Goal: Task Accomplishment & Management: Manage account settings

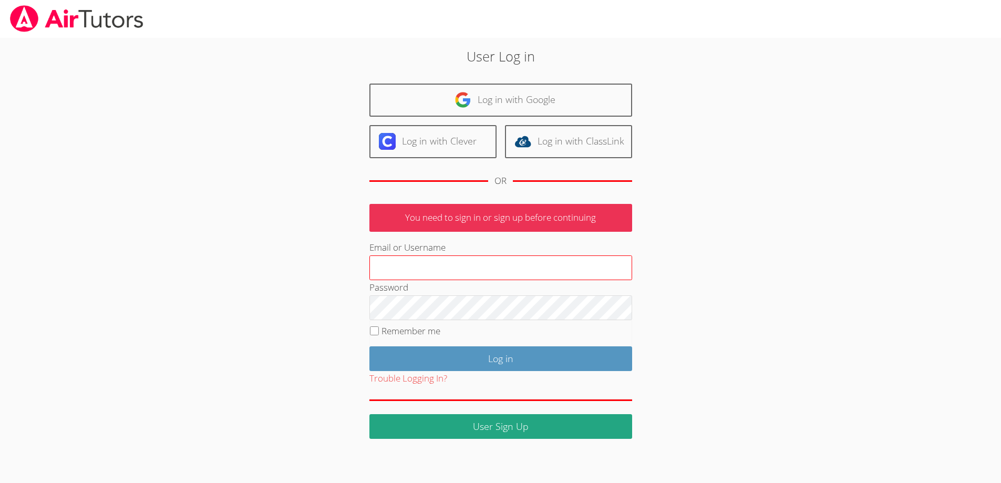
click at [430, 280] on input "Email or Username" at bounding box center [500, 267] width 263 height 25
type input "[EMAIL_ADDRESS][DOMAIN_NAME]"
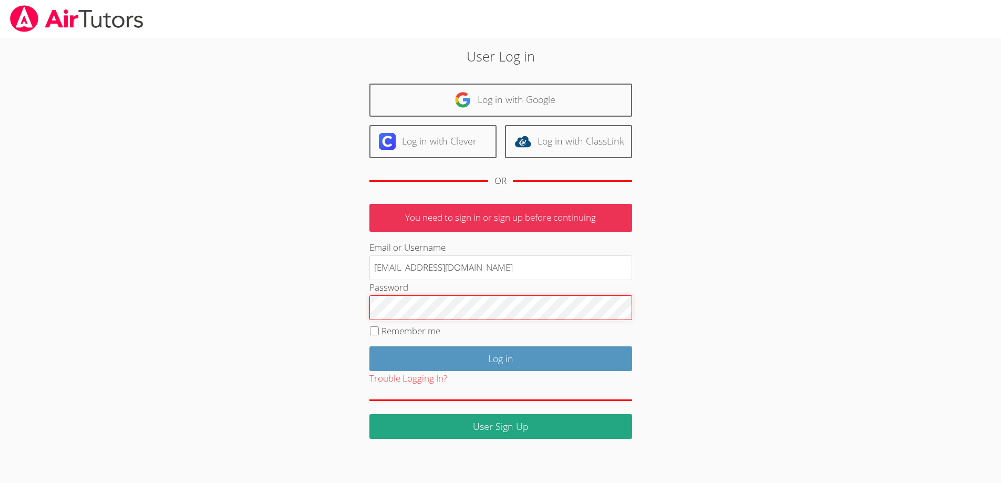
click at [369, 346] on input "Log in" at bounding box center [500, 358] width 263 height 25
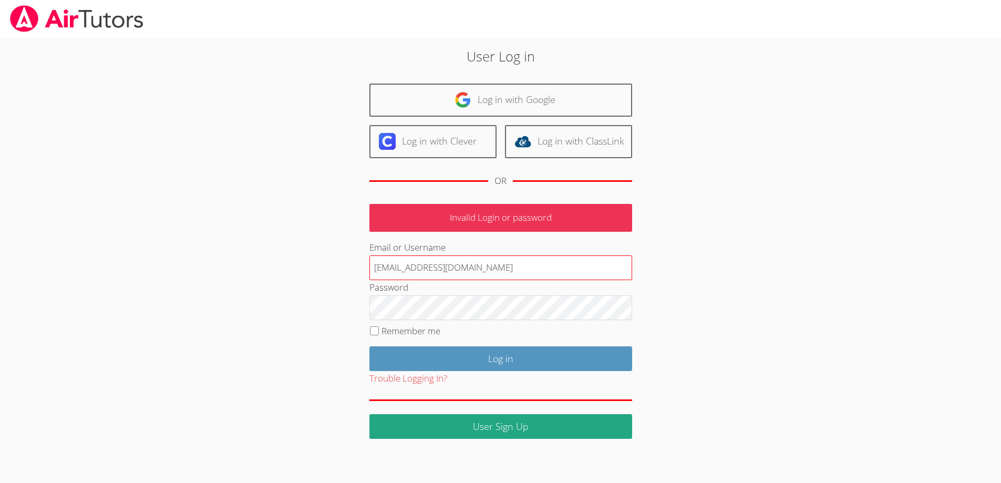
drag, startPoint x: 492, startPoint y: 295, endPoint x: 432, endPoint y: 295, distance: 60.4
click at [432, 280] on input "[EMAIL_ADDRESS][DOMAIN_NAME]" at bounding box center [500, 267] width 263 height 25
type input "claudia160016"
click at [369, 346] on input "Log in" at bounding box center [500, 358] width 263 height 25
click at [453, 280] on input "claudia160016" at bounding box center [500, 267] width 263 height 25
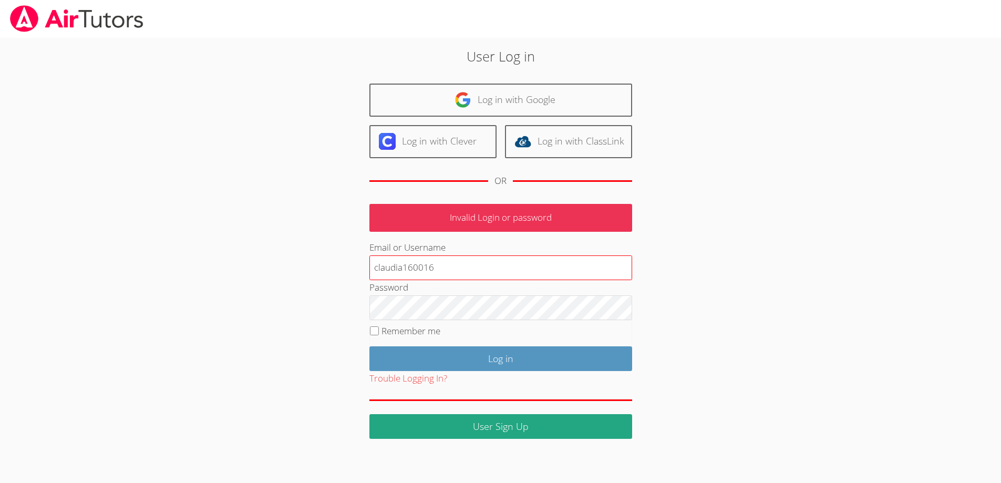
type input "[EMAIL_ADDRESS][DOMAIN_NAME]"
click at [369, 346] on input "Log in" at bounding box center [500, 358] width 263 height 25
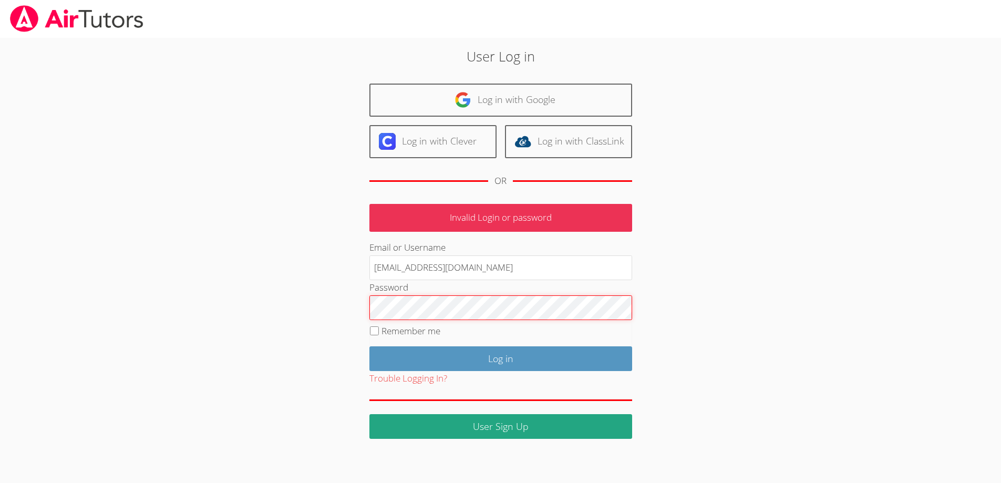
click at [369, 346] on input "Log in" at bounding box center [500, 358] width 263 height 25
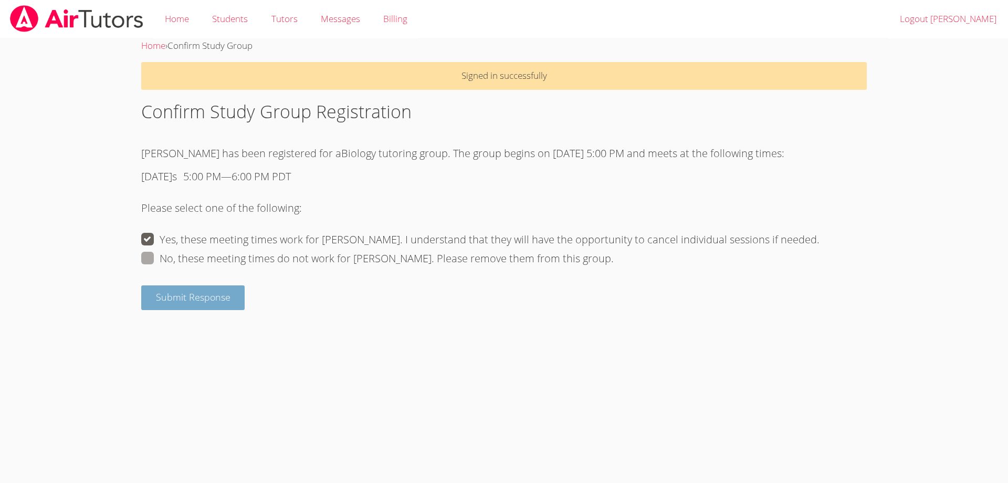
click at [197, 303] on span "Submit Response" at bounding box center [193, 296] width 75 height 13
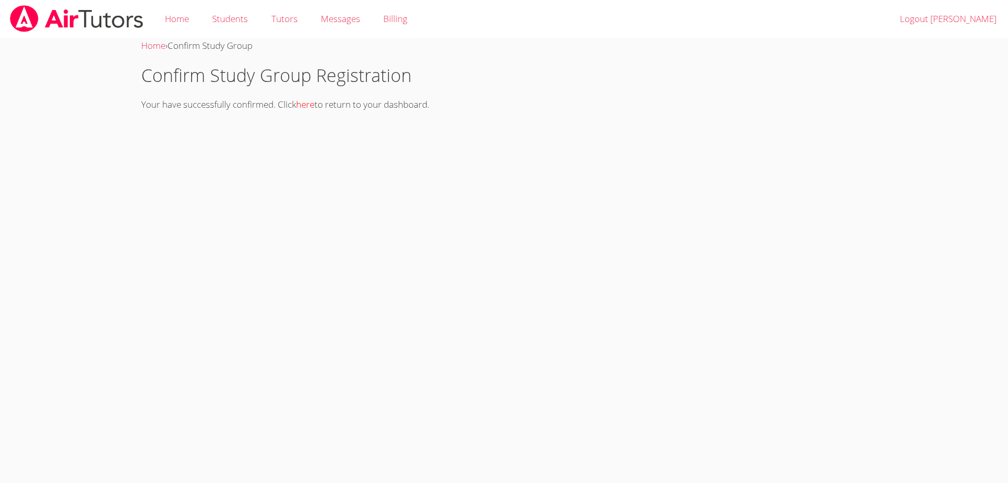
click at [311, 110] on link "here" at bounding box center [305, 104] width 18 height 12
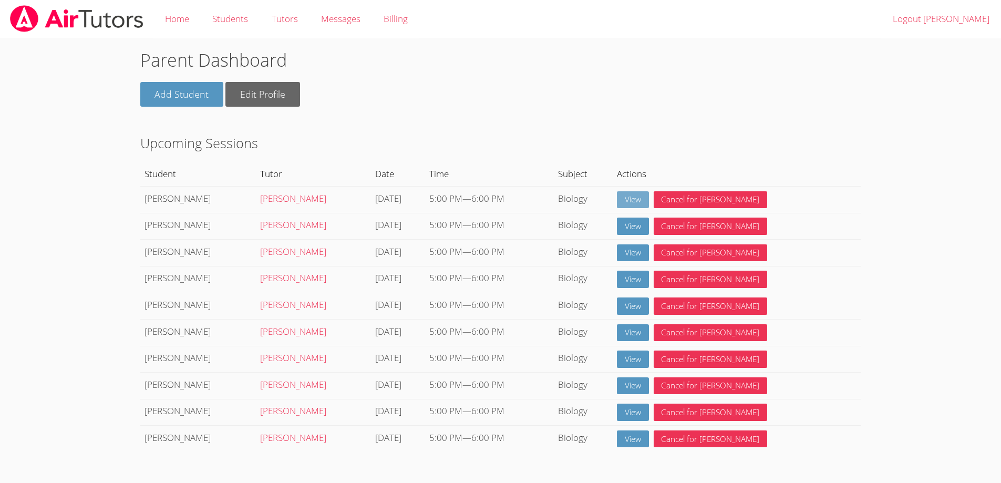
click at [649, 206] on link "View" at bounding box center [633, 199] width 32 height 17
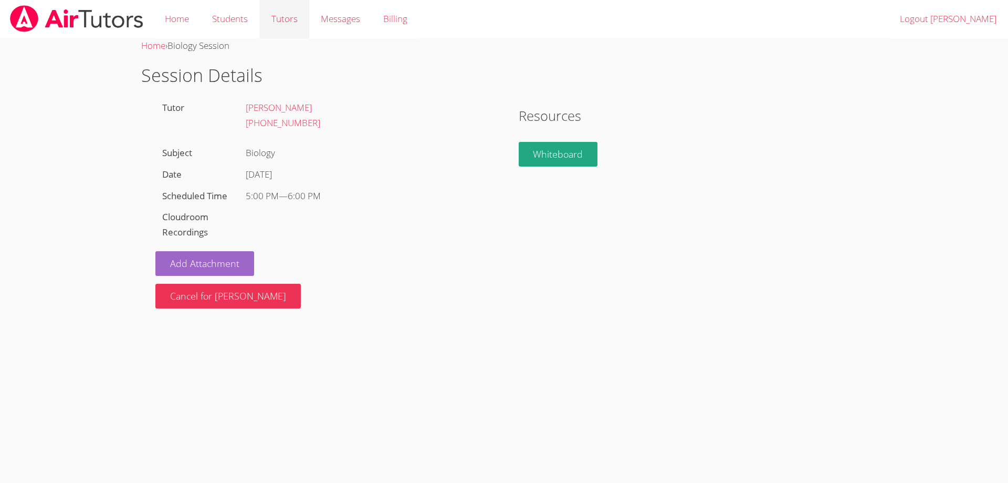
click at [279, 19] on link "Tutors" at bounding box center [283, 19] width 49 height 38
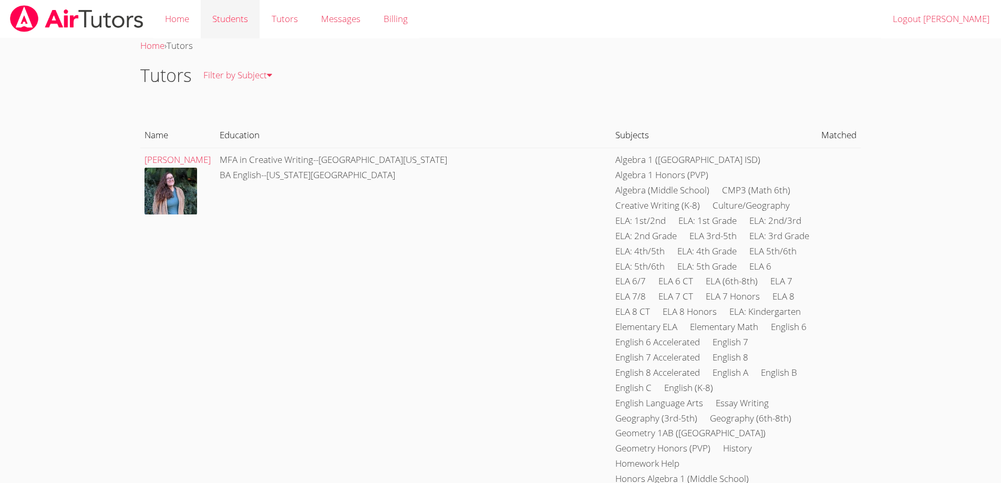
click at [230, 18] on link "Students" at bounding box center [230, 19] width 59 height 38
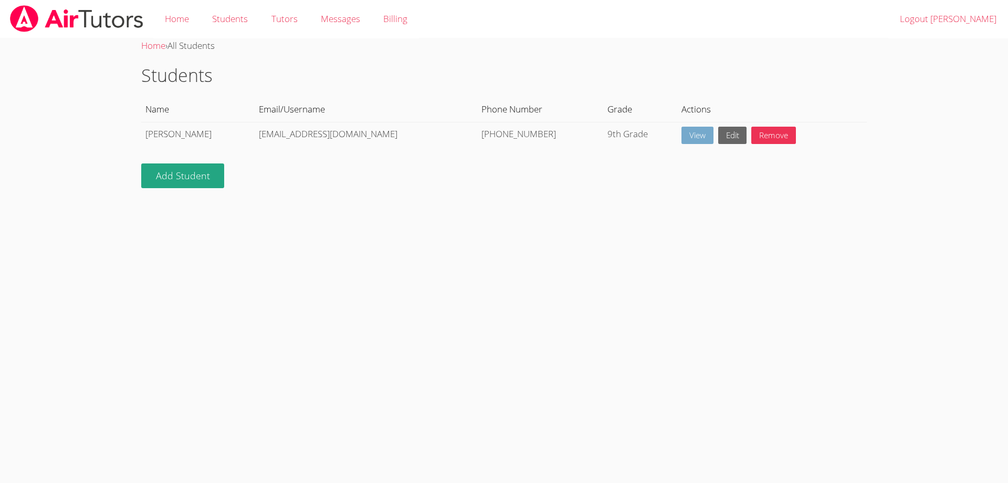
click at [682, 138] on link "View" at bounding box center [698, 135] width 32 height 17
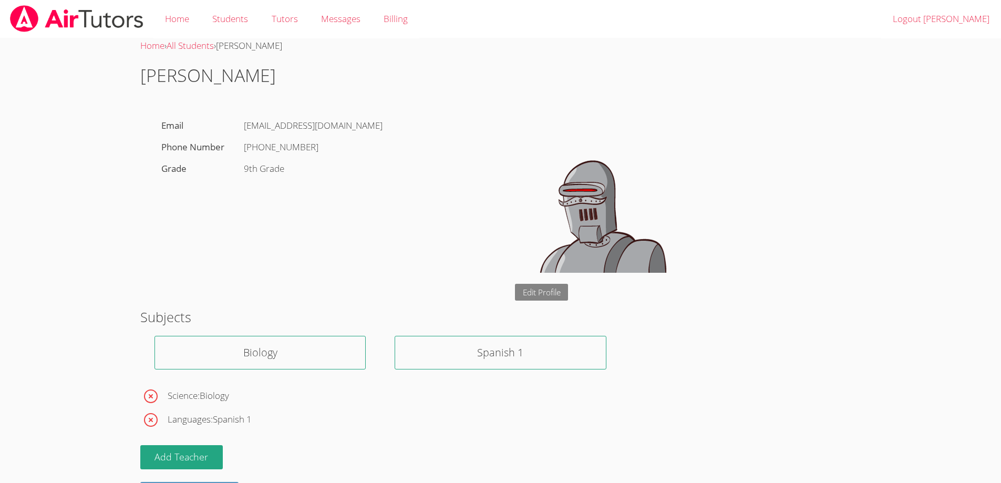
click at [548, 292] on link "Edit Profile" at bounding box center [542, 292] width 54 height 17
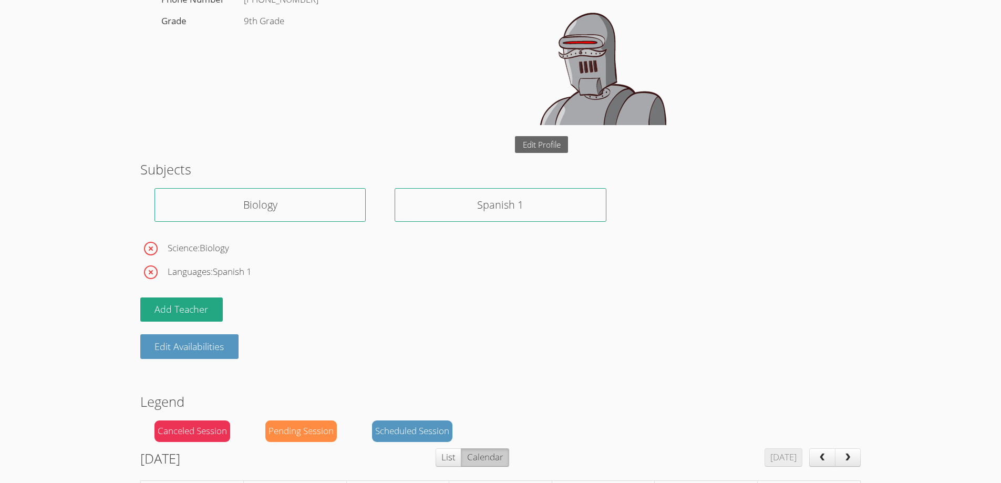
scroll to position [175, 0]
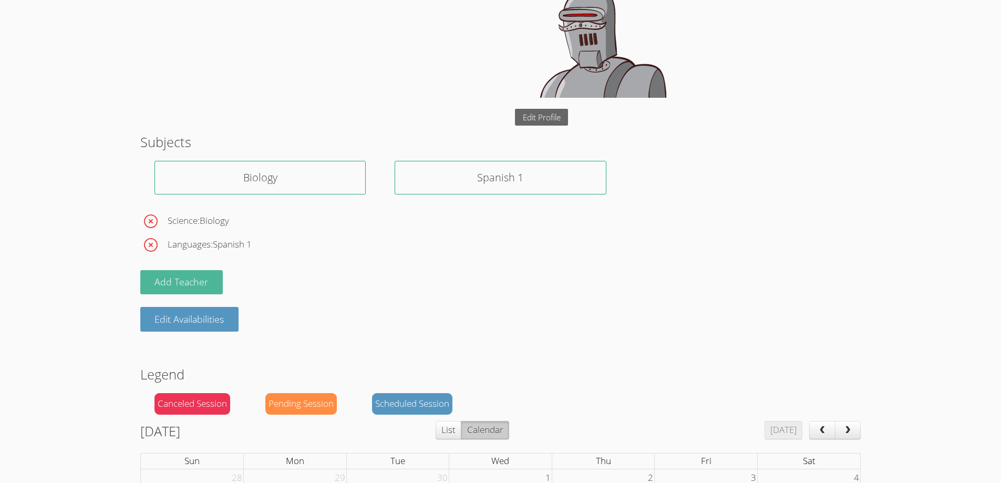
click at [173, 295] on button "Add Teacher" at bounding box center [181, 282] width 83 height 25
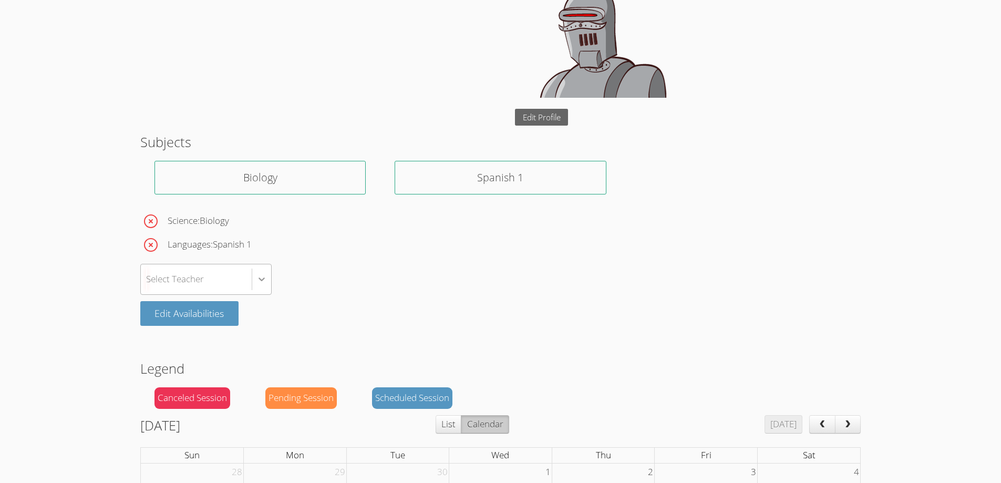
click at [260, 288] on div at bounding box center [261, 278] width 19 height 19
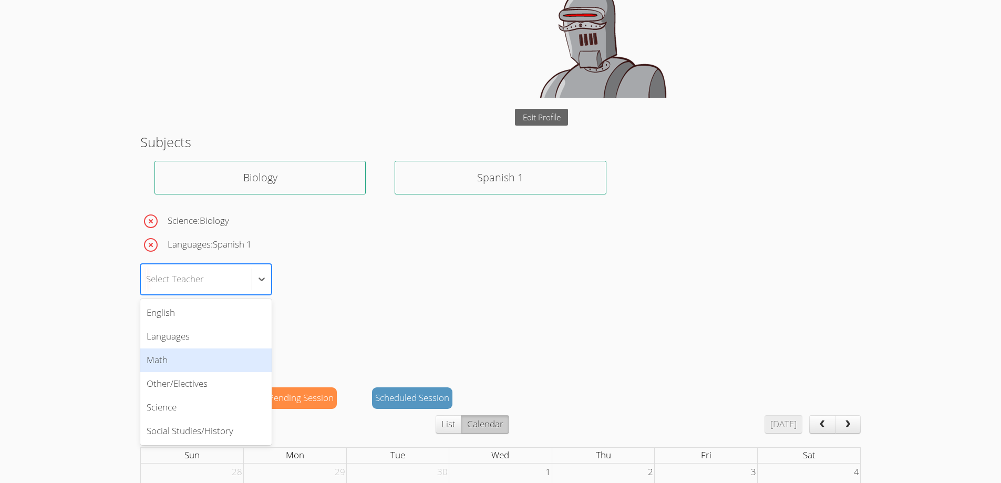
click at [168, 372] on div "Math" at bounding box center [205, 360] width 131 height 24
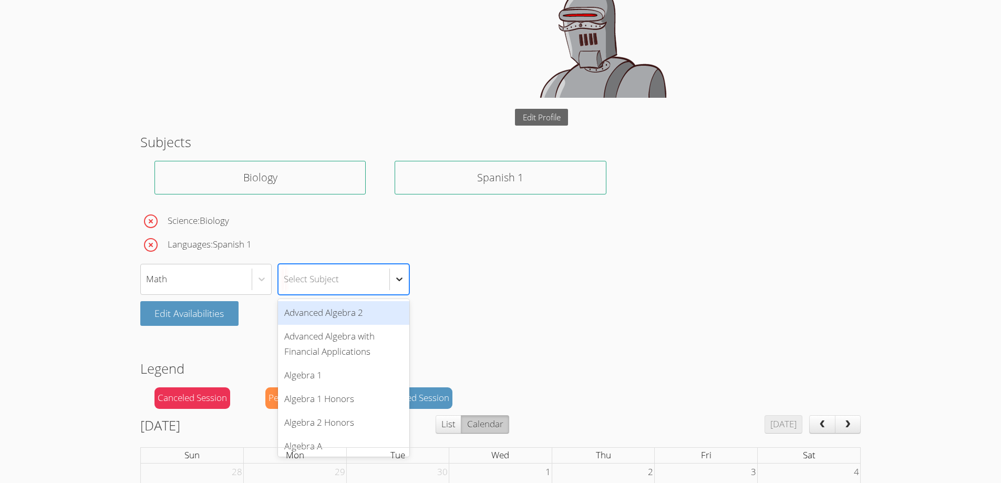
click at [403, 284] on icon at bounding box center [399, 279] width 11 height 11
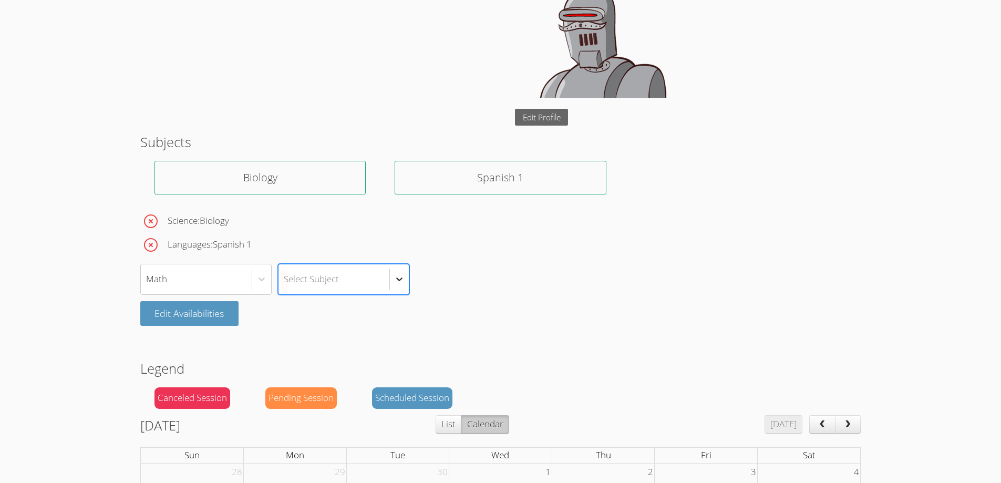
click at [398, 284] on icon at bounding box center [399, 279] width 11 height 11
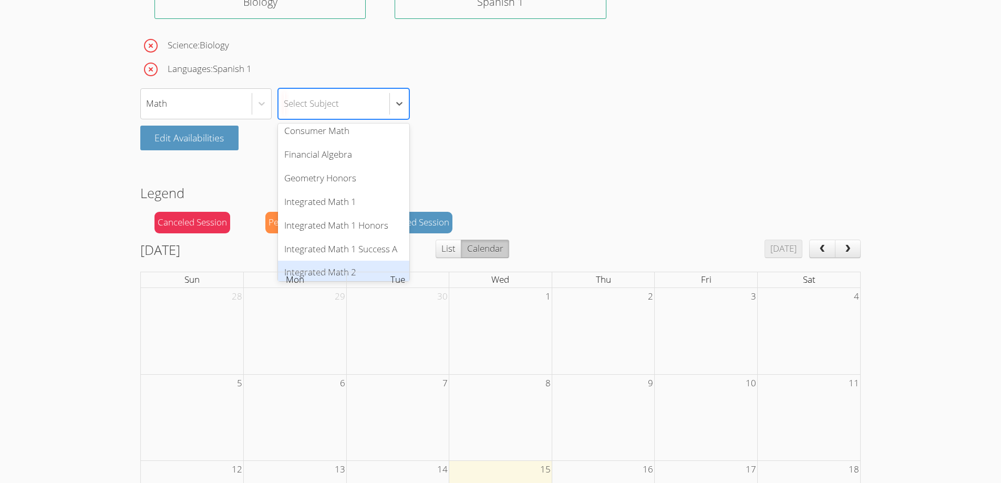
scroll to position [263, 0]
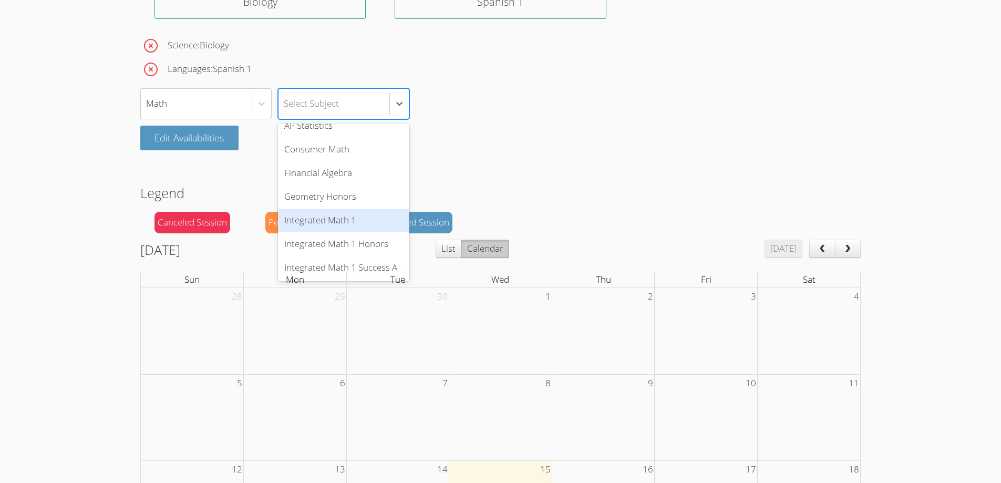
click at [346, 232] on div "Integrated Math 1" at bounding box center [343, 221] width 131 height 24
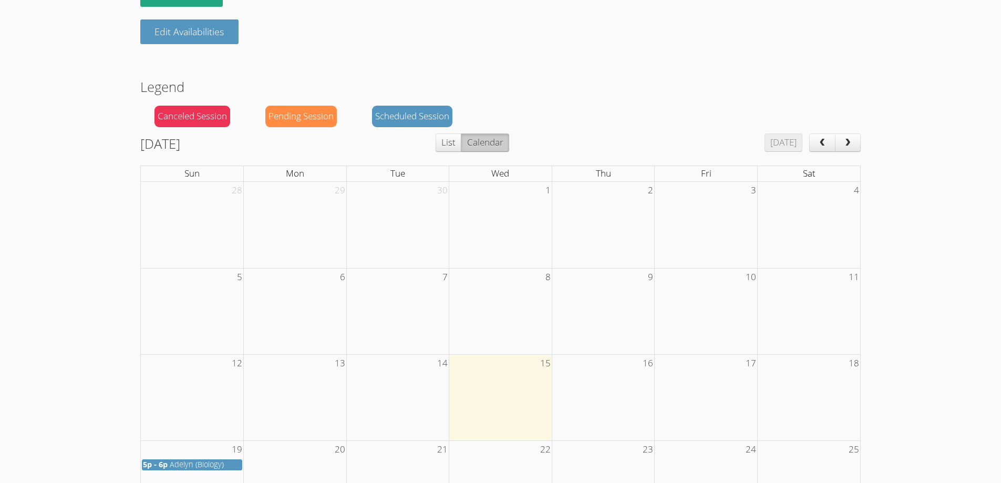
scroll to position [398, 0]
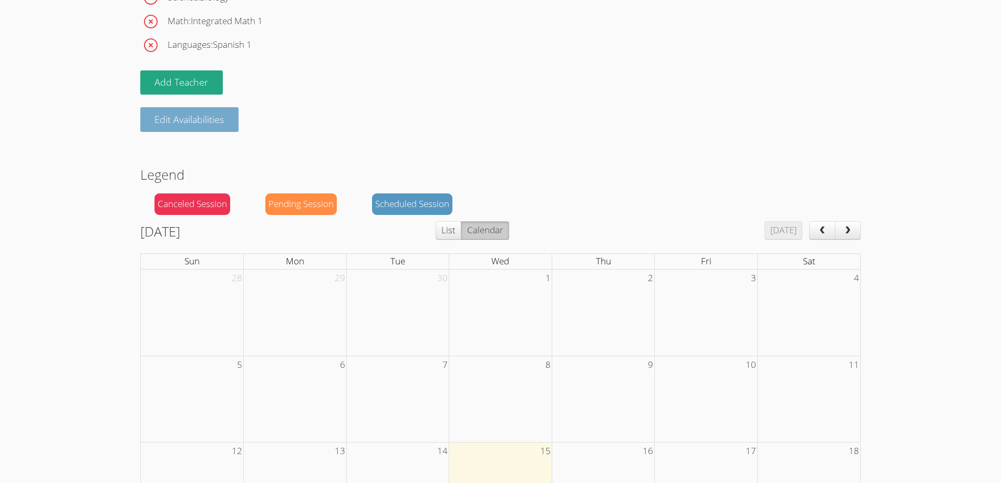
click at [188, 132] on button "Edit Availabilities" at bounding box center [189, 119] width 99 height 25
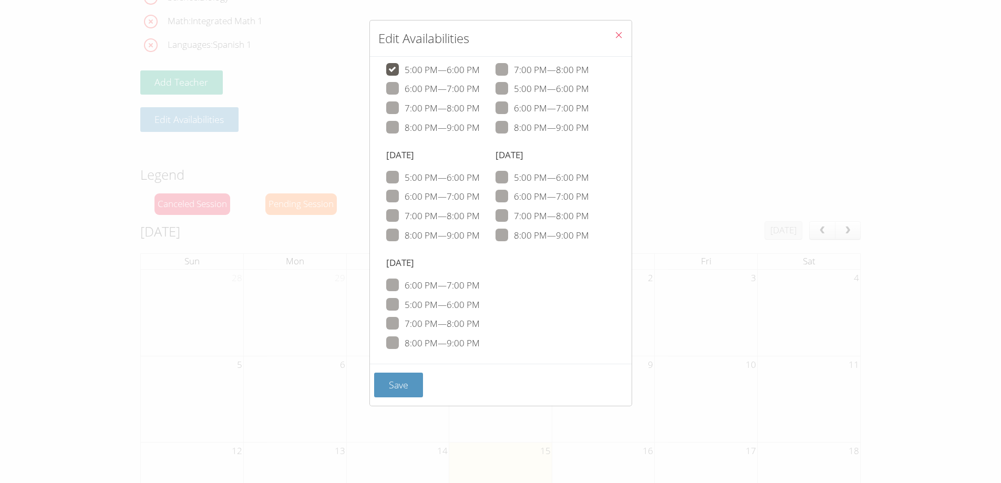
scroll to position [88, 0]
click at [589, 114] on span "btn solid blue" at bounding box center [589, 108] width 0 height 12
click at [589, 110] on input "6:00 PM — 7:00 PM" at bounding box center [593, 105] width 9 height 9
checkbox input "true"
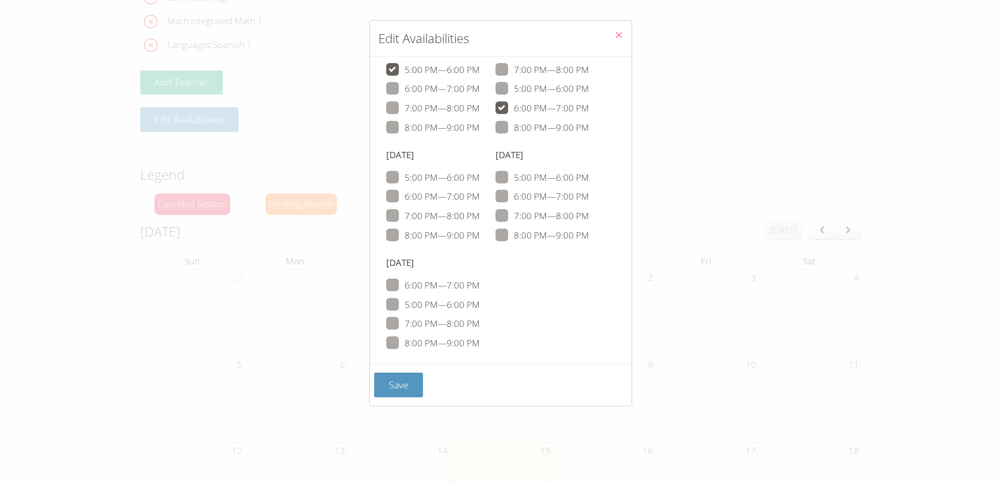
click at [589, 171] on span "btn solid blue" at bounding box center [589, 177] width 0 height 12
click at [589, 171] on input "5:00 PM — 6:00 PM" at bounding box center [593, 175] width 9 height 9
checkbox input "true"
click at [589, 190] on span "btn solid blue" at bounding box center [589, 196] width 0 height 12
click at [589, 190] on input "6:00 PM — 7:00 PM" at bounding box center [593, 194] width 9 height 9
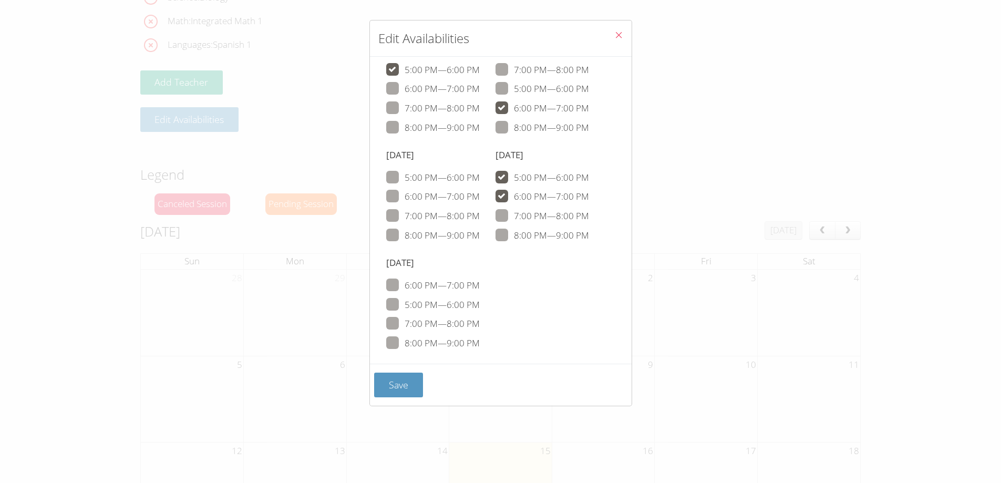
checkbox input "true"
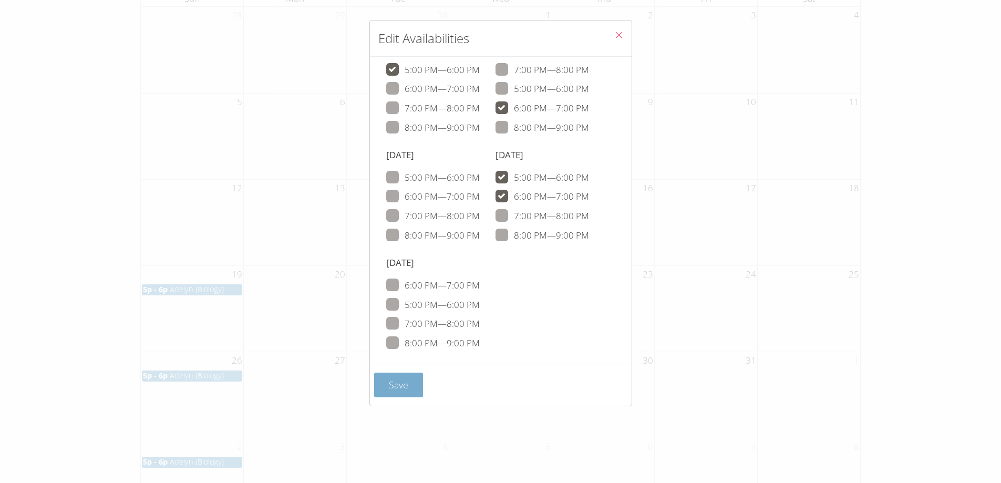
click at [407, 386] on span "Save" at bounding box center [398, 384] width 19 height 13
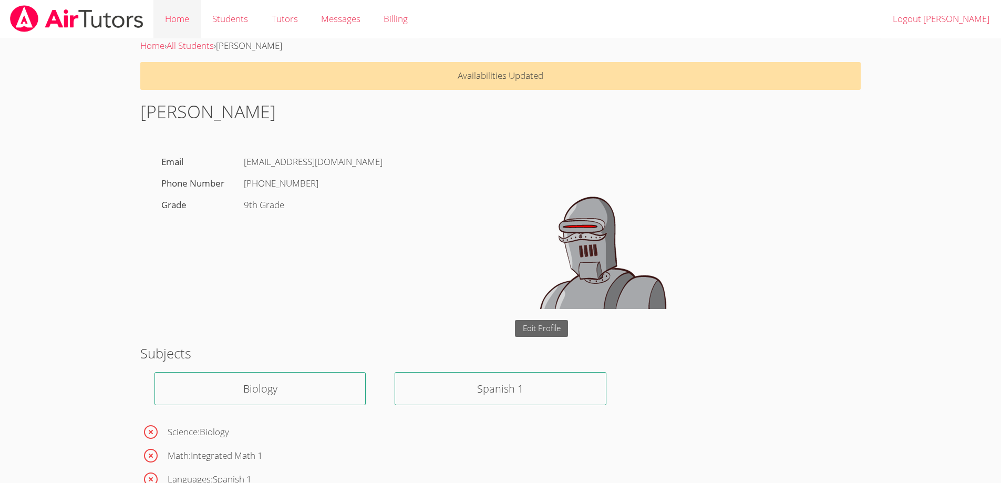
click at [178, 20] on link "Home" at bounding box center [176, 19] width 47 height 38
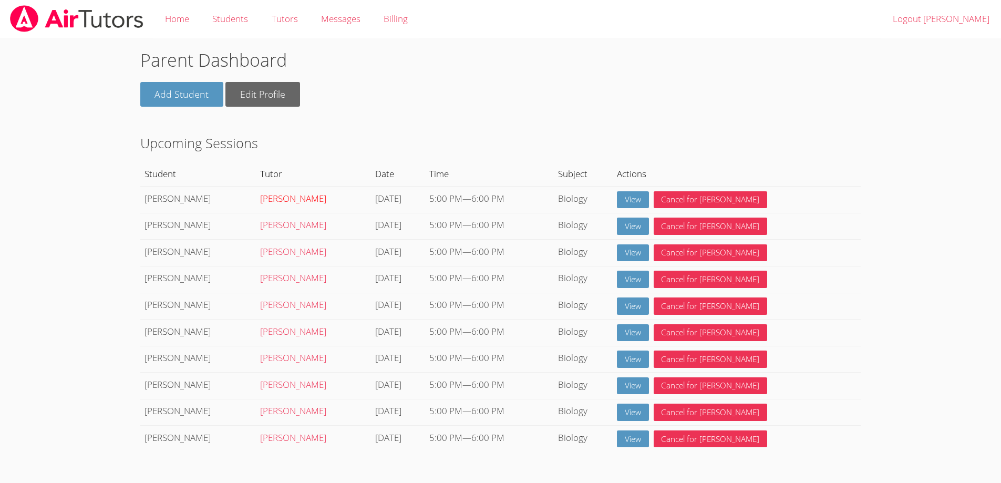
click at [260, 204] on link "[PERSON_NAME]" at bounding box center [293, 198] width 66 height 12
